Goal: Task Accomplishment & Management: Use online tool/utility

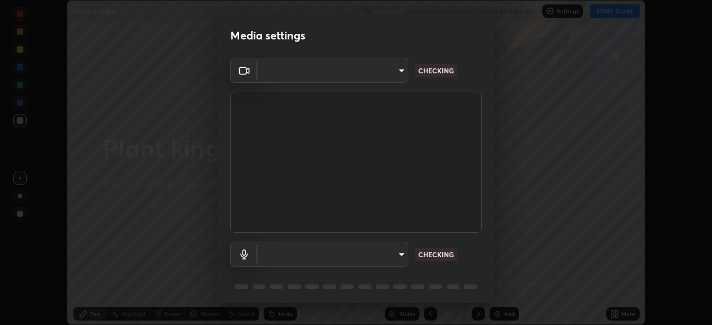
scroll to position [325, 712]
type input "09f294524f3521c037d78ee7cdb71511b6c9344afeed810a356f0d23342d5398"
click at [343, 254] on body "Erase all Plant kingdom Recording WAS SCHEDULED TO START AT 8:00 AM Settings ST…" at bounding box center [356, 162] width 712 height 325
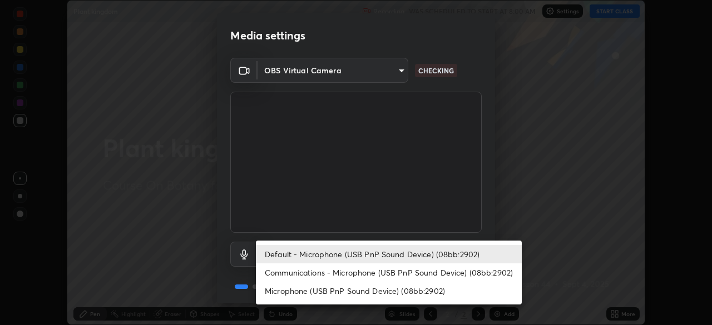
click at [339, 274] on li "Communications - Microphone (USB PnP Sound Device) (08bb:2902)" at bounding box center [389, 273] width 266 height 18
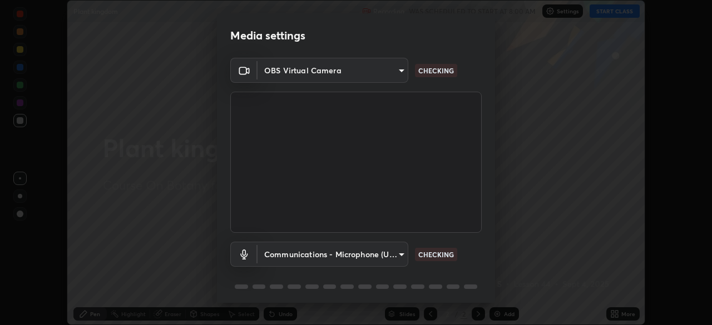
click at [344, 257] on body "Erase all Plant kingdom Recording WAS SCHEDULED TO START AT 8:00 AM Settings ST…" at bounding box center [356, 162] width 712 height 325
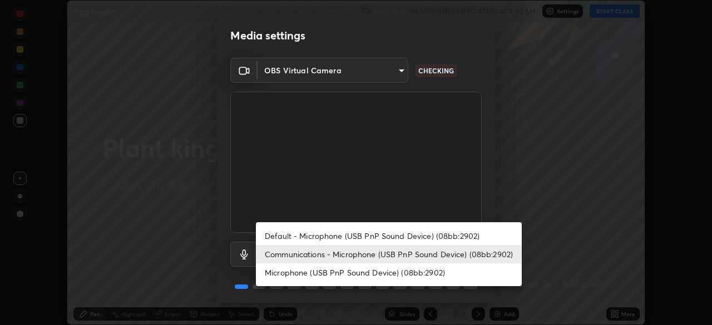
click at [343, 235] on li "Default - Microphone (USB PnP Sound Device) (08bb:2902)" at bounding box center [389, 236] width 266 height 18
type input "default"
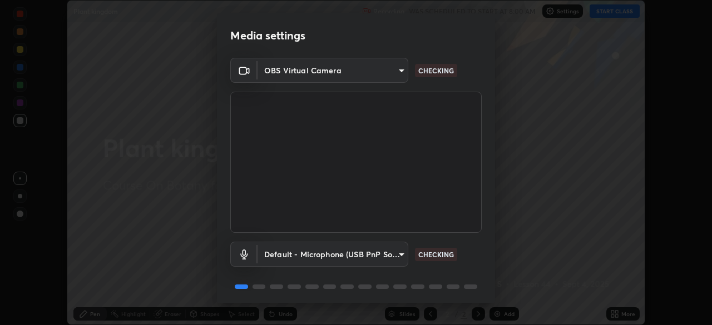
scroll to position [39, 0]
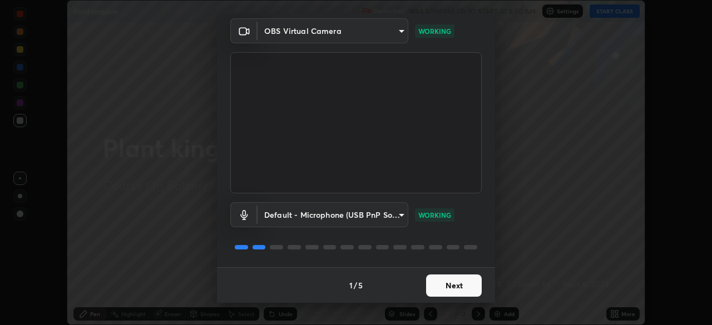
click at [453, 286] on button "Next" at bounding box center [454, 286] width 56 height 22
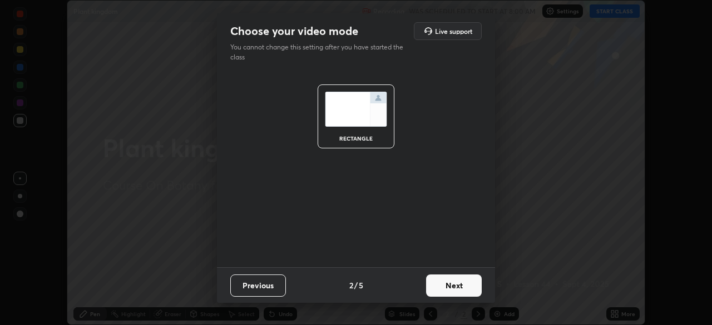
click at [453, 286] on button "Next" at bounding box center [454, 286] width 56 height 22
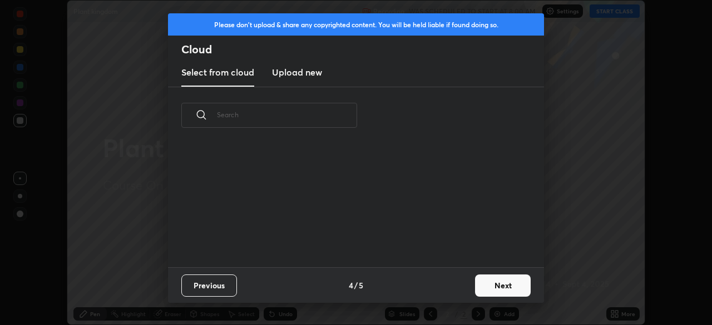
click at [505, 287] on button "Next" at bounding box center [503, 286] width 56 height 22
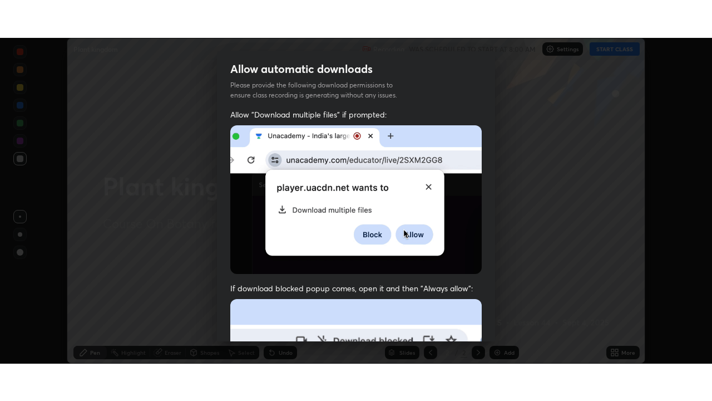
scroll to position [266, 0]
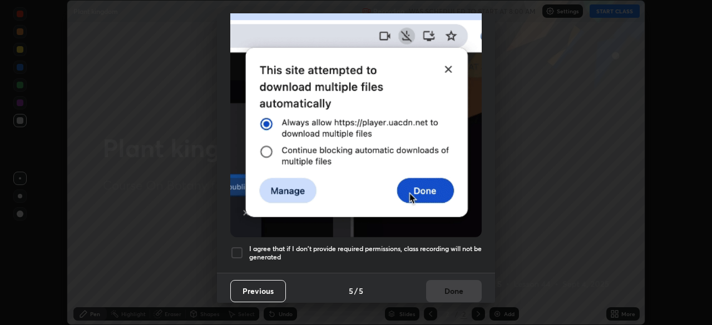
click at [280, 246] on h5 "I agree that if I don't provide required permissions, class recording will not …" at bounding box center [365, 253] width 233 height 17
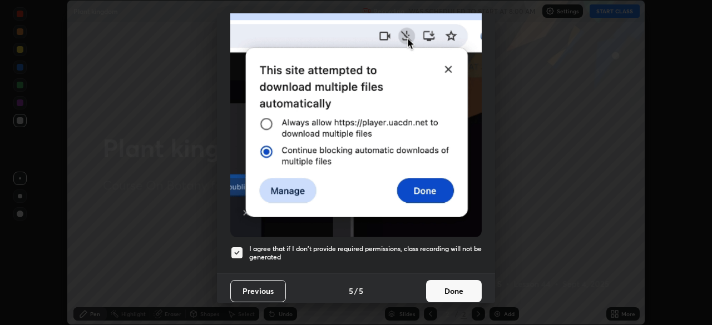
click at [453, 287] on button "Done" at bounding box center [454, 291] width 56 height 22
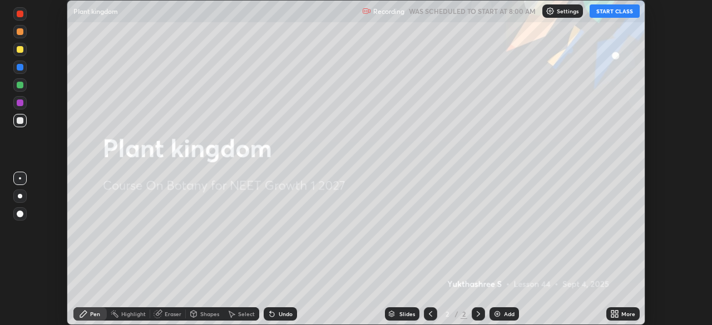
click at [612, 9] on button "START CLASS" at bounding box center [615, 10] width 50 height 13
click at [616, 312] on icon at bounding box center [616, 312] width 3 height 3
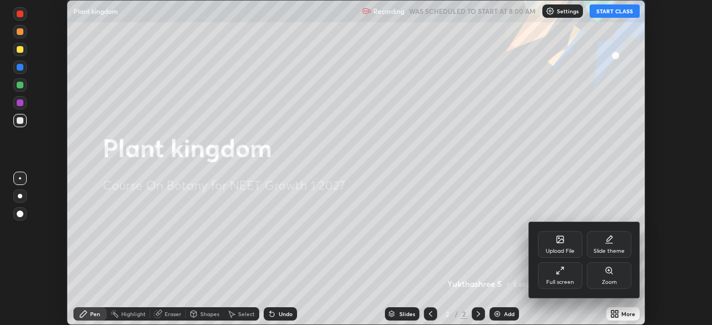
click at [562, 275] on icon at bounding box center [560, 270] width 9 height 9
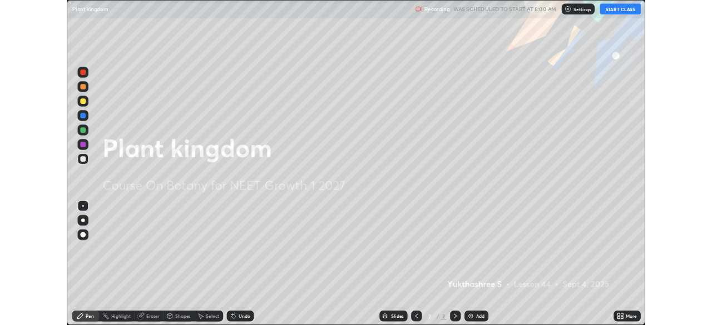
scroll to position [401, 712]
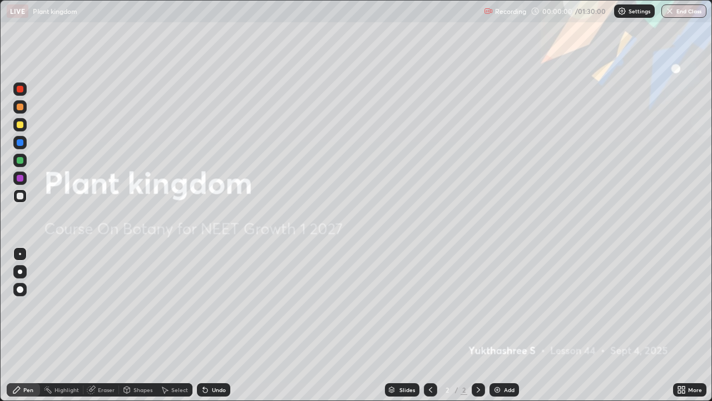
click at [693, 325] on div "More" at bounding box center [695, 390] width 14 height 6
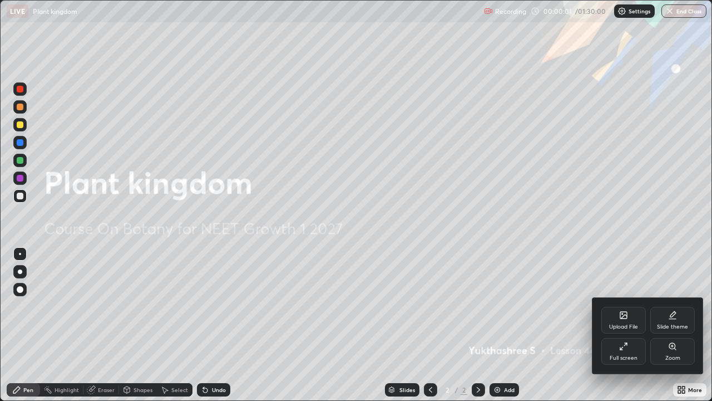
click at [673, 320] on div "Slide theme" at bounding box center [672, 320] width 45 height 27
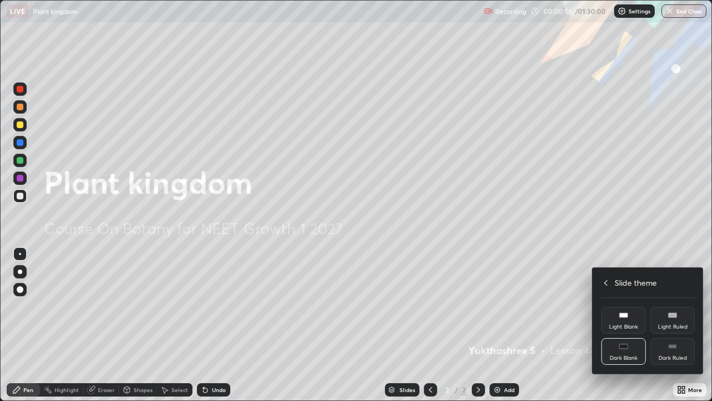
click at [678, 325] on div "Dark Ruled" at bounding box center [672, 351] width 45 height 27
click at [558, 325] on div at bounding box center [356, 200] width 712 height 401
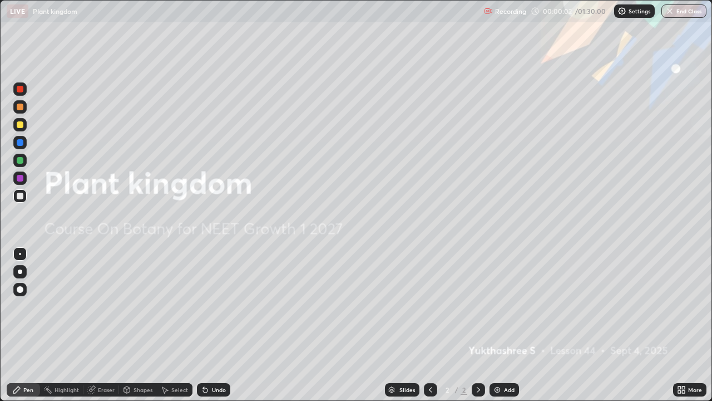
click at [504, 325] on div "Add" at bounding box center [509, 390] width 11 height 6
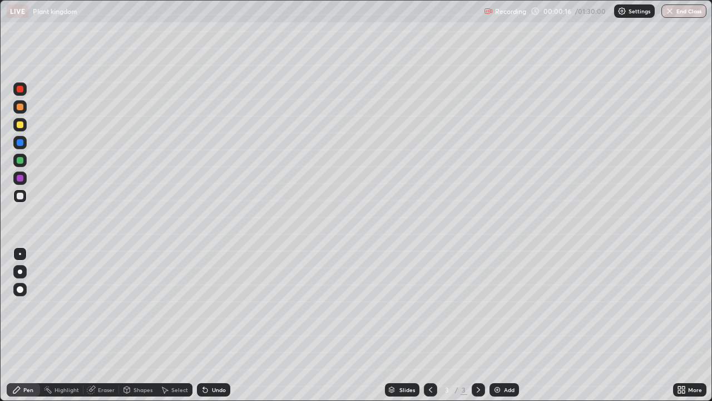
click at [204, 325] on icon at bounding box center [205, 390] width 4 height 4
click at [217, 325] on div "Undo" at bounding box center [219, 390] width 14 height 6
click at [216, 325] on div "Undo" at bounding box center [219, 390] width 14 height 6
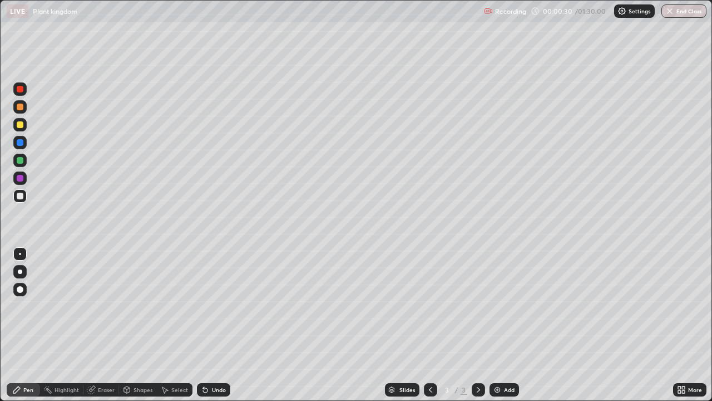
click at [216, 325] on div "Undo" at bounding box center [219, 390] width 14 height 6
click at [217, 325] on div "Undo" at bounding box center [219, 390] width 14 height 6
click at [19, 161] on div at bounding box center [20, 160] width 7 height 7
click at [22, 94] on div at bounding box center [19, 88] width 13 height 13
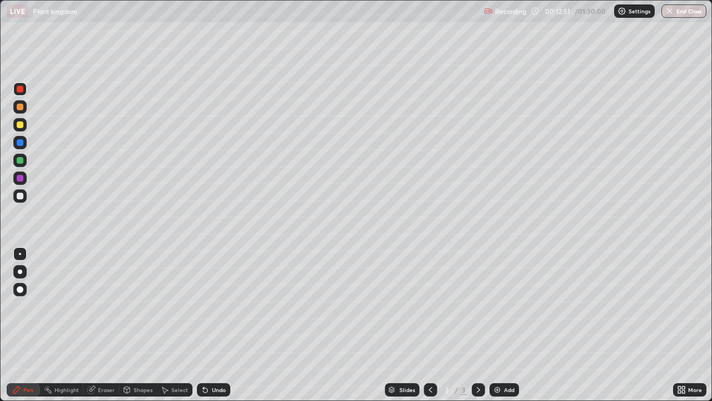
click at [19, 180] on div at bounding box center [20, 178] width 7 height 7
click at [215, 325] on div "Undo" at bounding box center [213, 389] width 33 height 13
click at [216, 325] on div "Undo" at bounding box center [219, 390] width 14 height 6
click at [214, 325] on div "Undo" at bounding box center [213, 389] width 33 height 13
click at [22, 93] on div at bounding box center [19, 88] width 13 height 13
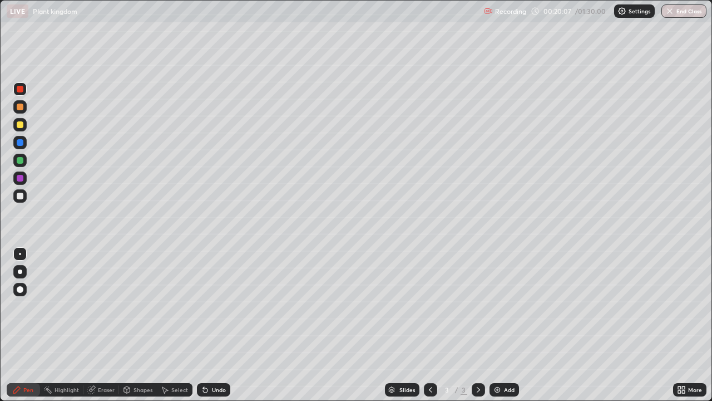
click at [21, 197] on div at bounding box center [20, 195] width 7 height 7
click at [510, 325] on div "Add" at bounding box center [509, 390] width 11 height 6
click at [21, 107] on div at bounding box center [20, 106] width 7 height 7
click at [24, 122] on div at bounding box center [19, 124] width 13 height 13
click at [21, 94] on div at bounding box center [19, 88] width 13 height 13
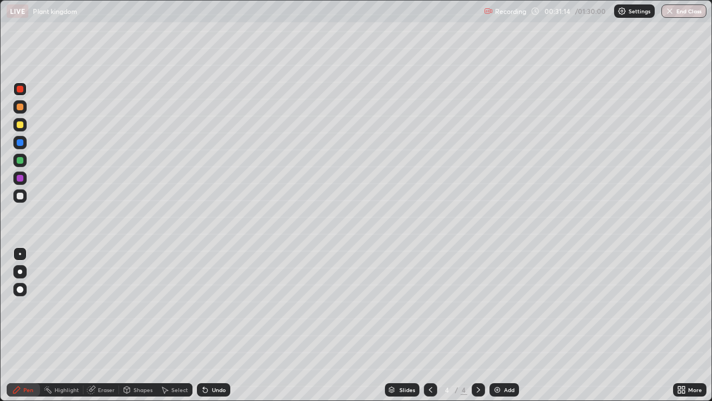
click at [429, 325] on icon at bounding box center [430, 389] width 9 height 9
click at [477, 325] on icon at bounding box center [478, 389] width 9 height 9
click at [500, 325] on div "Add" at bounding box center [504, 389] width 29 height 13
click at [19, 160] on div at bounding box center [20, 160] width 7 height 7
click at [21, 112] on div at bounding box center [19, 106] width 13 height 13
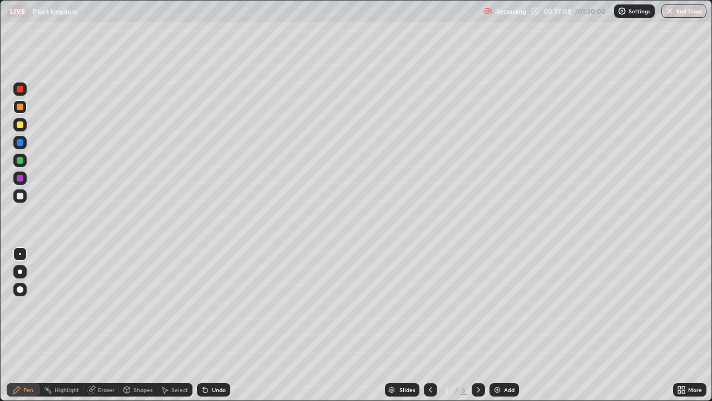
click at [23, 93] on div at bounding box center [19, 88] width 13 height 13
click at [20, 161] on div at bounding box center [20, 160] width 7 height 7
click at [220, 325] on div "Undo" at bounding box center [219, 390] width 14 height 6
click at [219, 325] on div "Undo" at bounding box center [219, 390] width 14 height 6
click at [22, 108] on div at bounding box center [20, 106] width 7 height 7
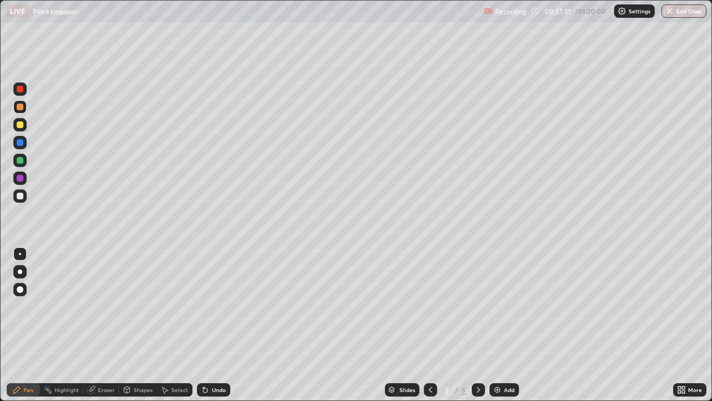
click at [21, 94] on div at bounding box center [19, 88] width 13 height 13
click at [504, 325] on div "Add" at bounding box center [504, 389] width 29 height 13
click at [20, 157] on div at bounding box center [20, 160] width 7 height 7
click at [212, 325] on div "Undo" at bounding box center [213, 389] width 33 height 13
click at [213, 325] on div "Undo" at bounding box center [213, 389] width 33 height 13
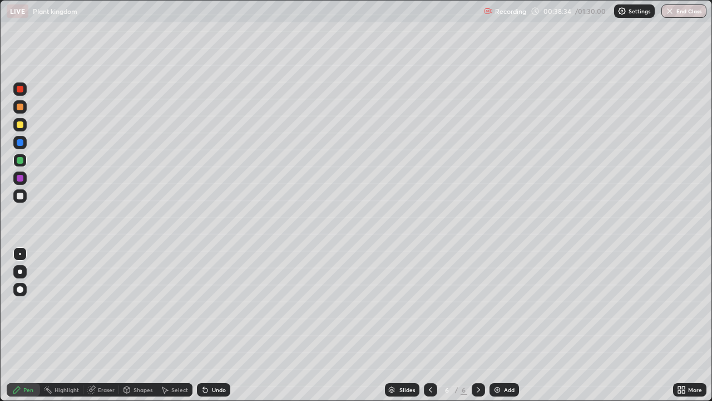
click at [211, 325] on div "Undo" at bounding box center [213, 389] width 33 height 13
click at [212, 325] on div "Undo" at bounding box center [213, 389] width 33 height 13
click at [211, 325] on div "Undo" at bounding box center [213, 389] width 33 height 13
click at [219, 325] on div "Undo" at bounding box center [219, 390] width 14 height 6
click at [23, 129] on div at bounding box center [19, 124] width 13 height 13
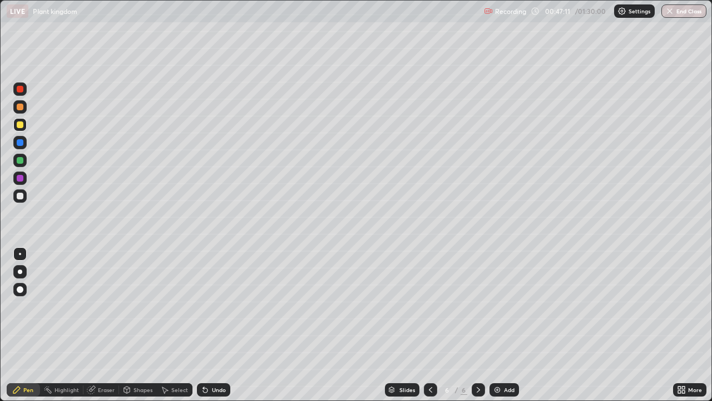
click at [102, 325] on div "Eraser" at bounding box center [101, 389] width 36 height 13
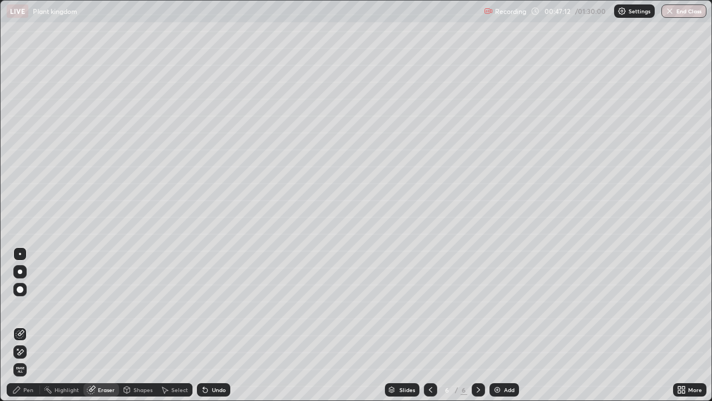
click at [18, 325] on icon at bounding box center [17, 348] width 1 height 1
click at [25, 325] on div "Pen" at bounding box center [28, 390] width 10 height 6
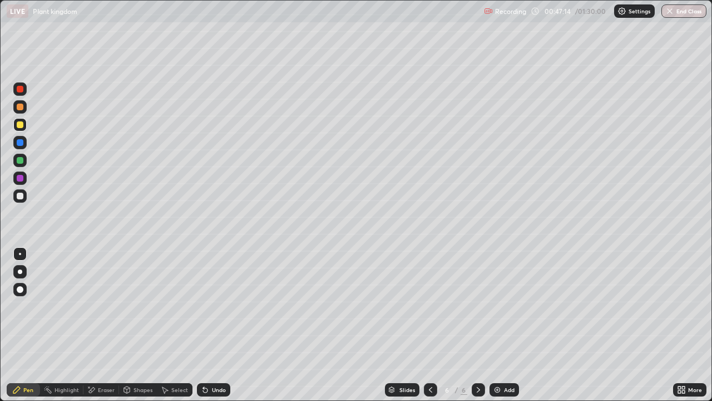
click at [22, 197] on div at bounding box center [20, 195] width 7 height 7
click at [212, 325] on div "Undo" at bounding box center [219, 390] width 14 height 6
click at [214, 325] on div "Undo" at bounding box center [219, 390] width 14 height 6
click at [216, 325] on div "Undo" at bounding box center [219, 390] width 14 height 6
click at [217, 325] on div "Undo" at bounding box center [219, 390] width 14 height 6
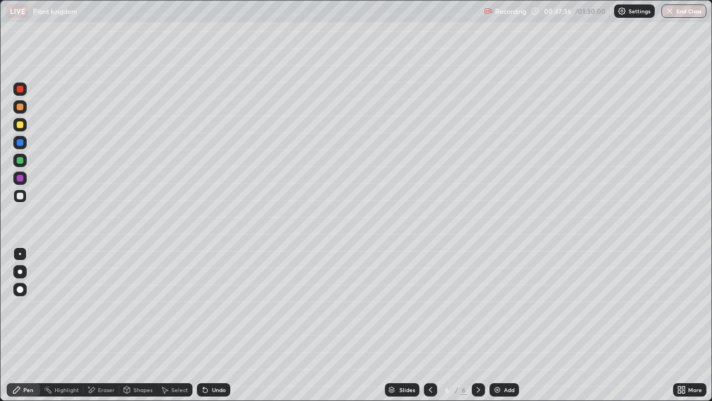
click at [22, 91] on div at bounding box center [20, 89] width 7 height 7
click at [26, 145] on div at bounding box center [19, 142] width 13 height 13
click at [21, 161] on div at bounding box center [20, 160] width 7 height 7
click at [212, 325] on div "Undo" at bounding box center [219, 390] width 14 height 6
click at [224, 325] on div "Undo" at bounding box center [219, 390] width 14 height 6
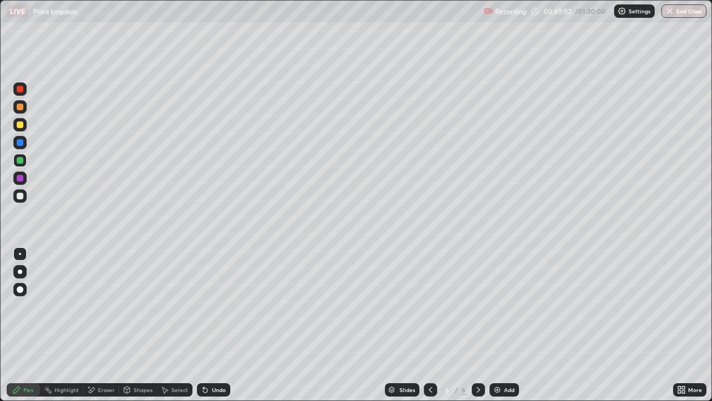
click at [21, 196] on div at bounding box center [20, 195] width 7 height 7
click at [20, 179] on div at bounding box center [20, 178] width 7 height 7
click at [98, 325] on div "Eraser" at bounding box center [106, 390] width 17 height 6
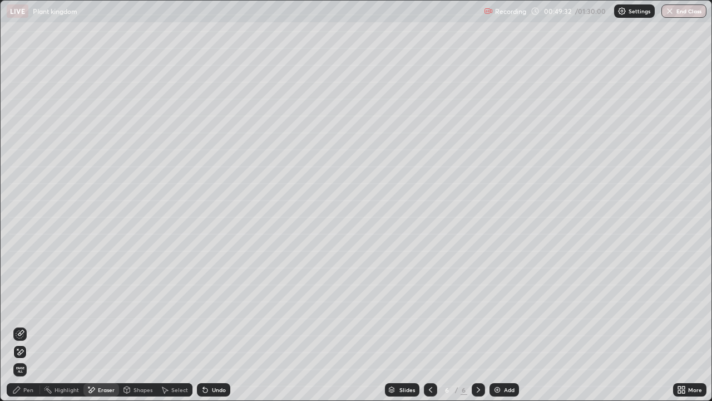
click at [23, 325] on div "Pen" at bounding box center [23, 389] width 33 height 13
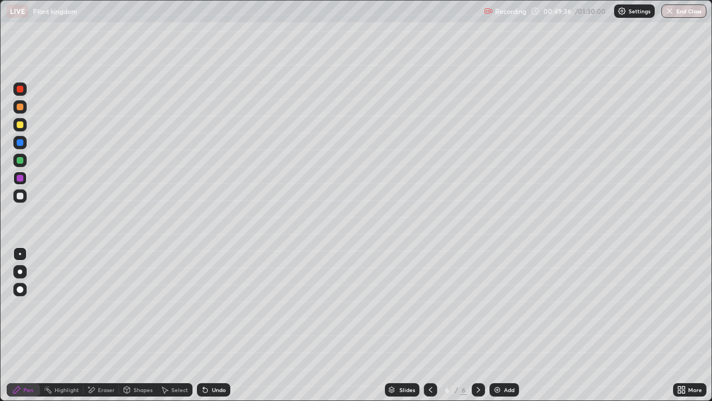
click at [22, 88] on div at bounding box center [20, 89] width 7 height 7
click at [21, 125] on div at bounding box center [20, 124] width 7 height 7
click at [215, 325] on div "Undo" at bounding box center [219, 390] width 14 height 6
click at [19, 200] on div at bounding box center [19, 195] width 13 height 13
click at [21, 108] on div at bounding box center [20, 106] width 7 height 7
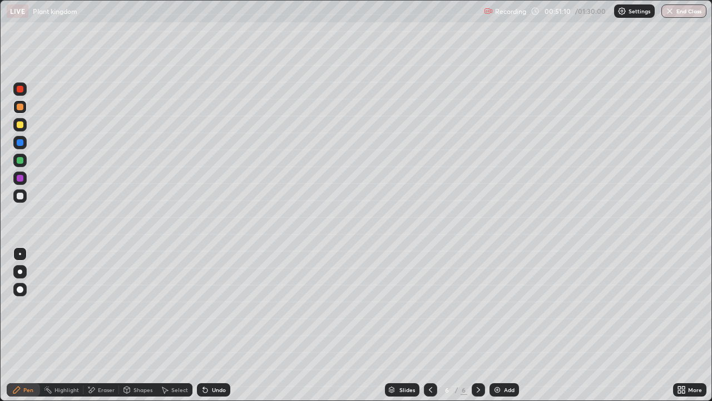
click at [22, 195] on div at bounding box center [20, 195] width 7 height 7
click at [21, 90] on div at bounding box center [20, 89] width 7 height 7
click at [17, 181] on div at bounding box center [19, 177] width 13 height 13
click at [20, 107] on div at bounding box center [20, 106] width 7 height 7
click at [22, 130] on div at bounding box center [19, 124] width 13 height 13
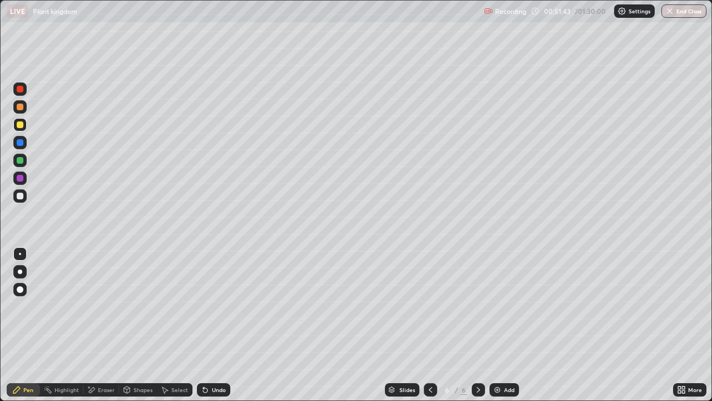
click at [20, 196] on div at bounding box center [20, 195] width 7 height 7
click at [214, 325] on div "Undo" at bounding box center [219, 390] width 14 height 6
click at [22, 91] on div at bounding box center [20, 89] width 7 height 7
click at [20, 143] on div at bounding box center [20, 142] width 7 height 7
click at [500, 325] on div "Add" at bounding box center [504, 389] width 29 height 13
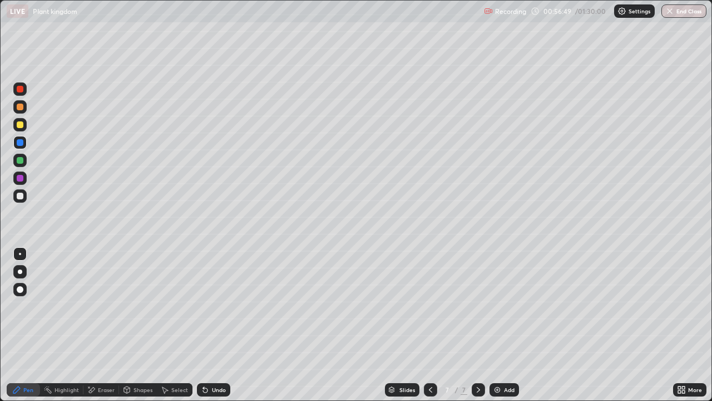
click at [20, 197] on div at bounding box center [20, 195] width 7 height 7
click at [20, 107] on div at bounding box center [20, 106] width 7 height 7
click at [21, 161] on div at bounding box center [20, 160] width 7 height 7
click at [214, 325] on div "Undo" at bounding box center [213, 389] width 33 height 13
click at [21, 91] on div at bounding box center [20, 89] width 7 height 7
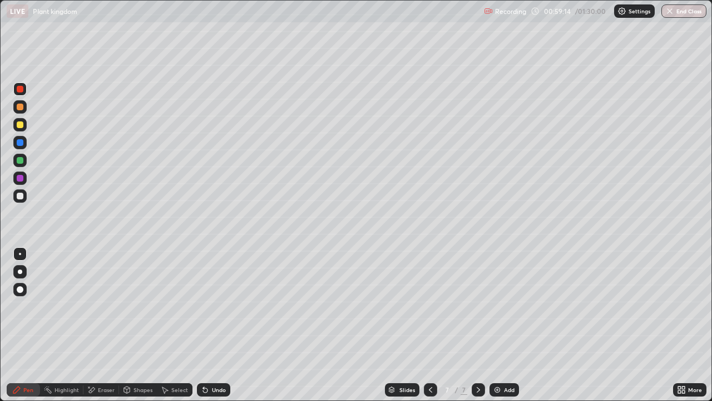
click at [23, 288] on div at bounding box center [20, 289] width 7 height 7
click at [20, 254] on div at bounding box center [20, 254] width 2 height 2
click at [22, 161] on div at bounding box center [20, 160] width 7 height 7
click at [18, 194] on div at bounding box center [20, 195] width 7 height 7
click at [22, 161] on div at bounding box center [20, 160] width 7 height 7
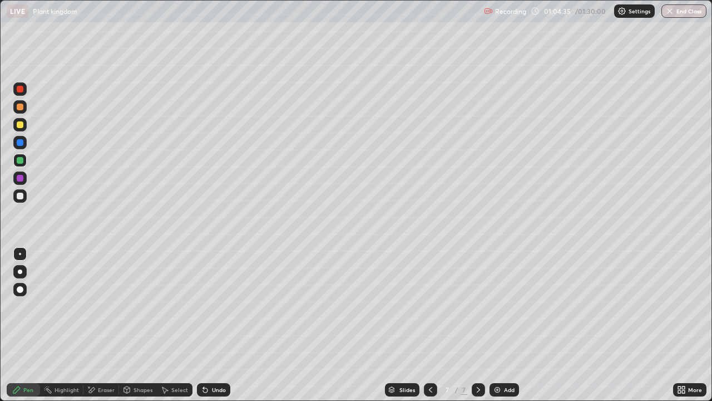
click at [21, 123] on div at bounding box center [20, 124] width 7 height 7
click at [20, 92] on div at bounding box center [20, 89] width 7 height 7
click at [19, 126] on div at bounding box center [20, 124] width 7 height 7
click at [19, 88] on div at bounding box center [20, 89] width 7 height 7
click at [22, 159] on div at bounding box center [20, 160] width 7 height 7
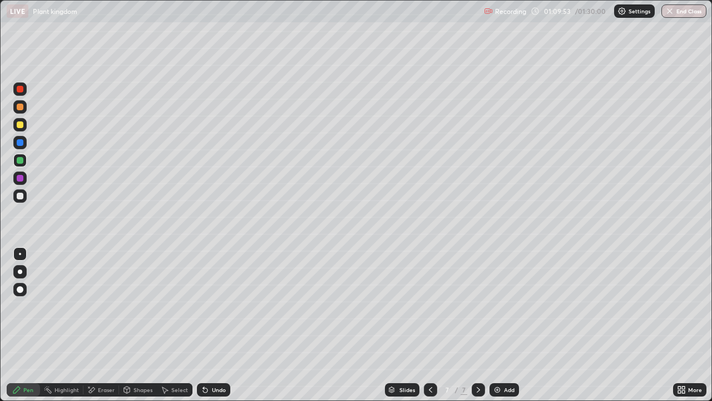
click at [22, 196] on div at bounding box center [20, 195] width 7 height 7
click at [21, 91] on div at bounding box center [20, 89] width 7 height 7
click at [504, 325] on div "Add" at bounding box center [509, 390] width 11 height 6
click at [20, 161] on div at bounding box center [20, 160] width 7 height 7
click at [20, 127] on div at bounding box center [20, 124] width 7 height 7
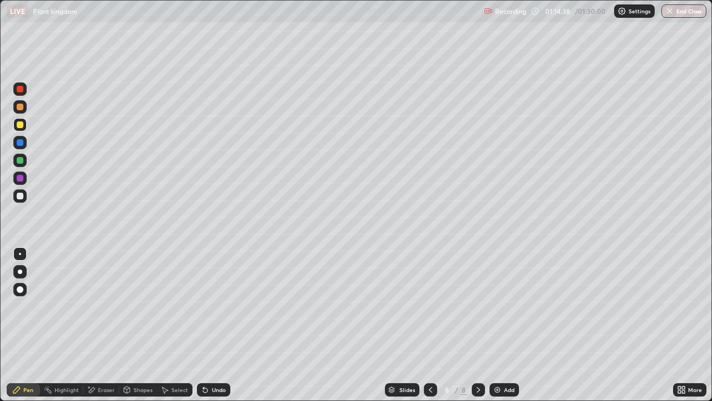
click at [22, 161] on div at bounding box center [20, 160] width 7 height 7
click at [22, 127] on div at bounding box center [20, 124] width 7 height 7
click at [20, 107] on div at bounding box center [20, 106] width 7 height 7
click at [21, 125] on div at bounding box center [20, 124] width 7 height 7
click at [24, 160] on div at bounding box center [19, 160] width 13 height 13
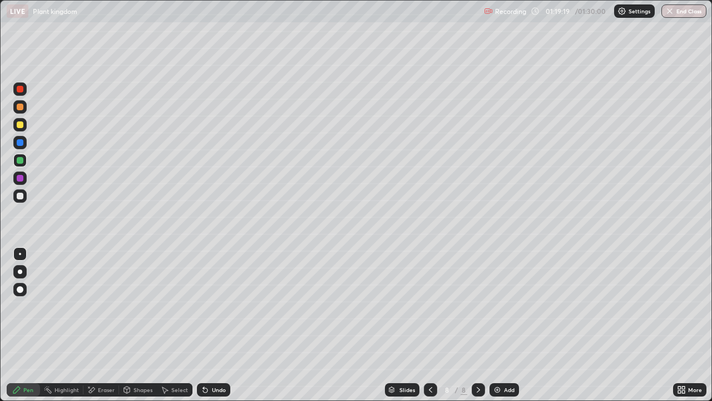
click at [424, 325] on div at bounding box center [430, 389] width 13 height 13
click at [429, 325] on icon at bounding box center [430, 389] width 9 height 9
click at [688, 325] on div "More" at bounding box center [689, 389] width 33 height 13
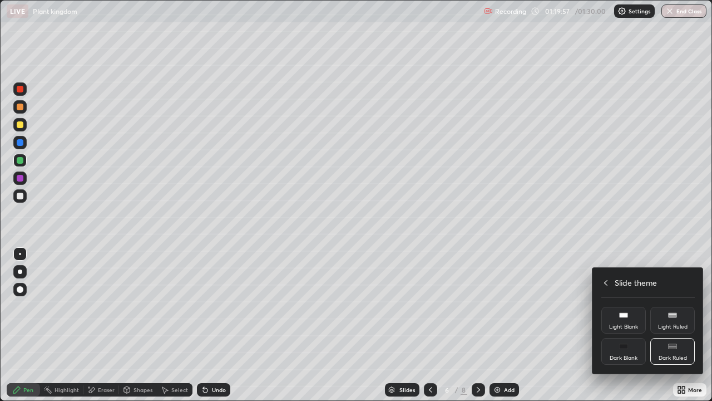
click at [606, 281] on icon at bounding box center [605, 283] width 3 height 6
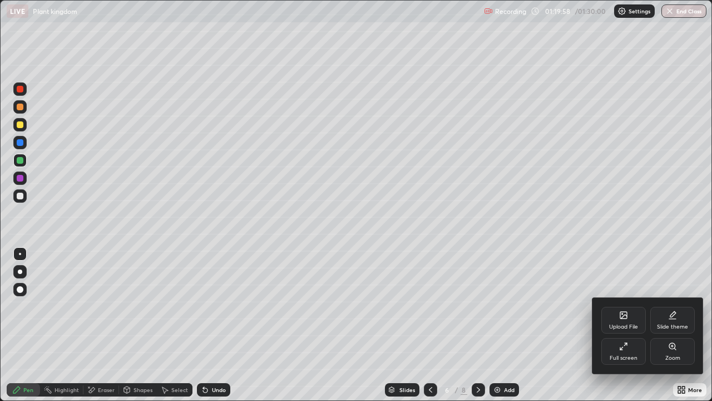
click at [620, 325] on icon at bounding box center [621, 348] width 3 height 3
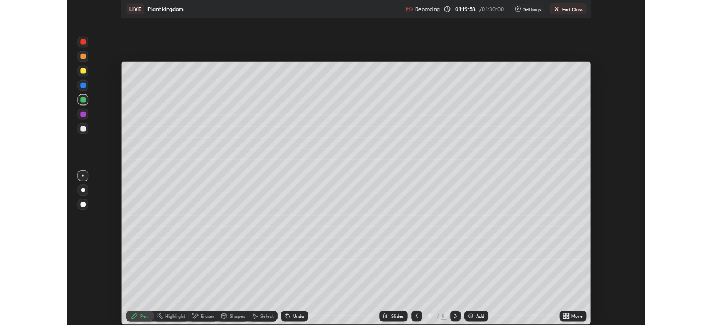
scroll to position [55301, 54914]
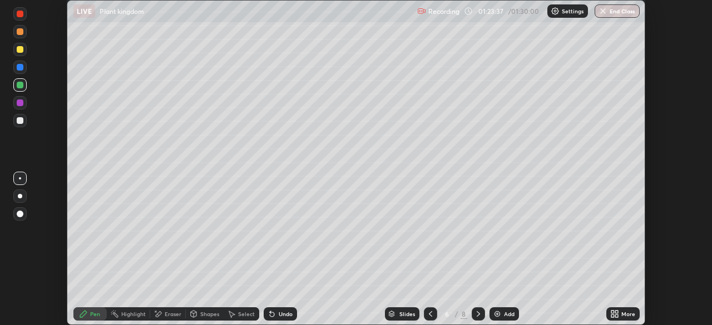
click at [614, 14] on button "End Class" at bounding box center [617, 10] width 45 height 13
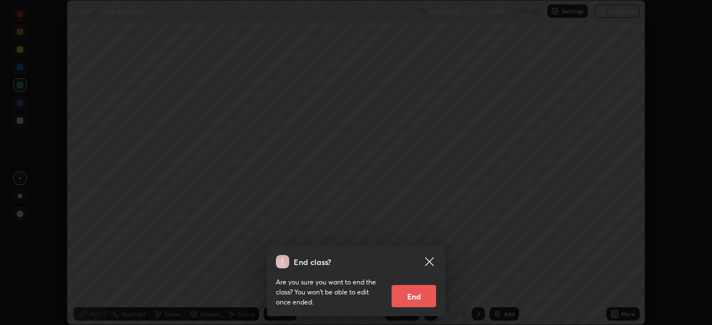
click at [418, 298] on button "End" at bounding box center [414, 296] width 45 height 22
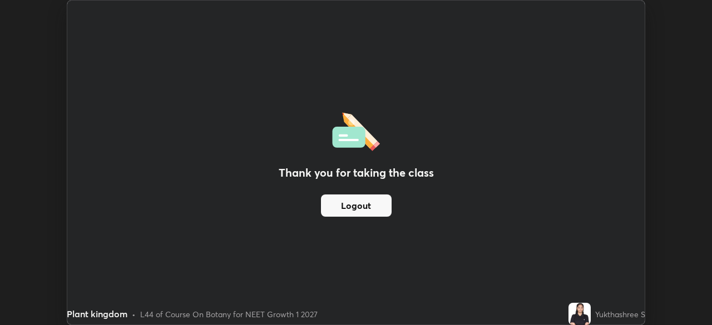
click at [374, 211] on button "Logout" at bounding box center [356, 206] width 71 height 22
